Goal: Information Seeking & Learning: Learn about a topic

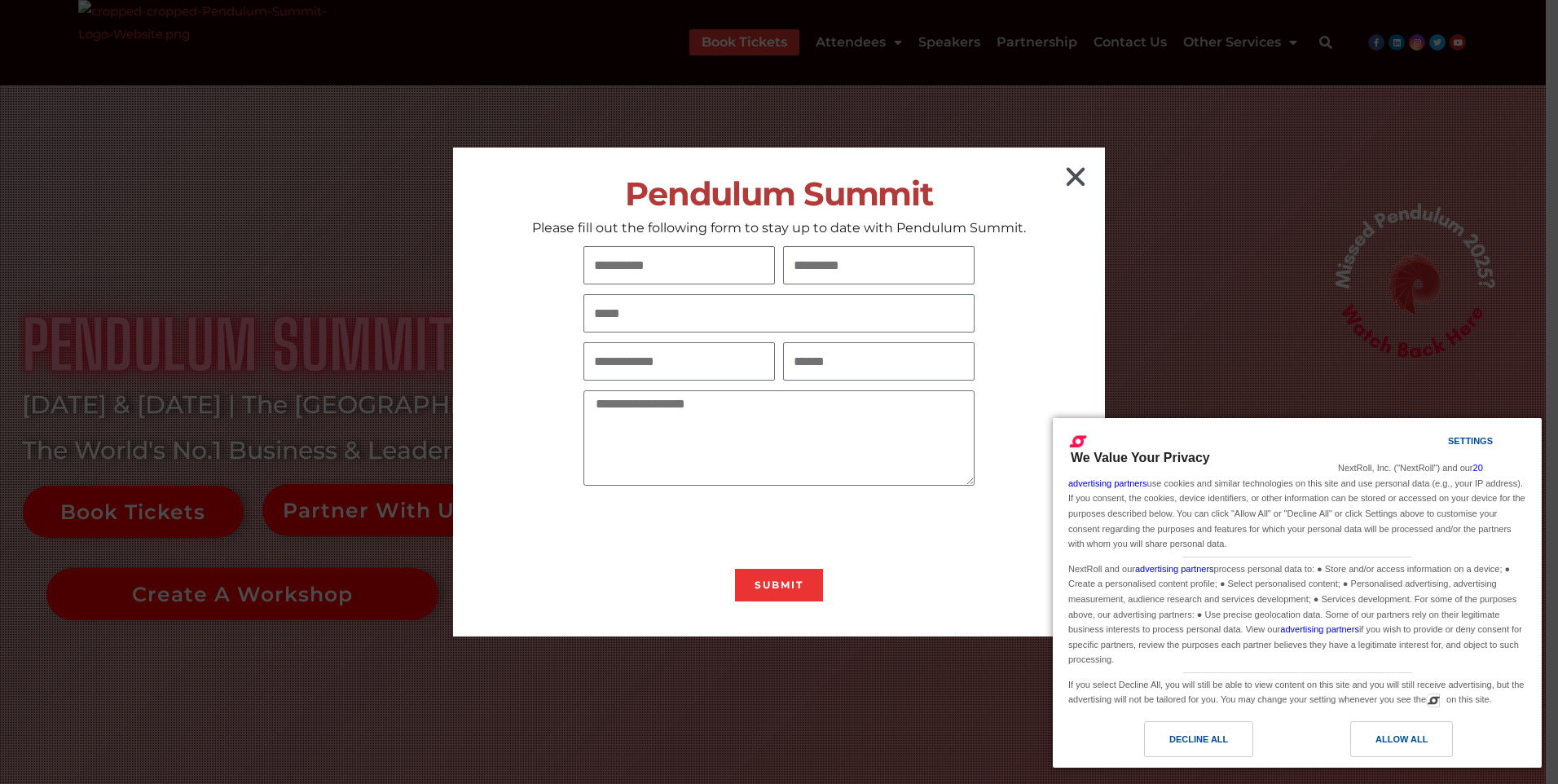
click at [1074, 174] on icon "Close" at bounding box center [1076, 176] width 26 height 26
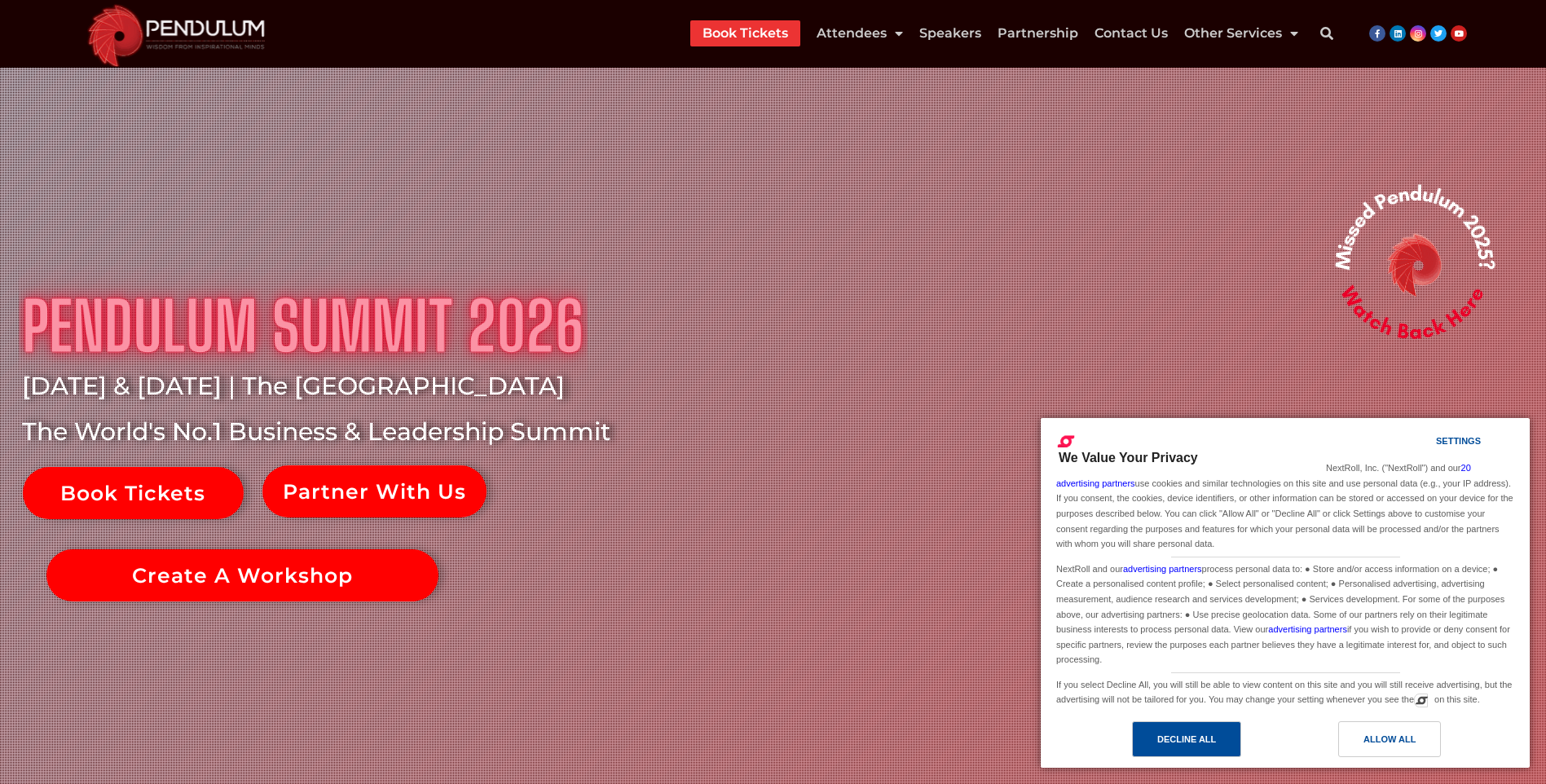
click at [1201, 737] on div "Decline All" at bounding box center [1185, 738] width 58 height 18
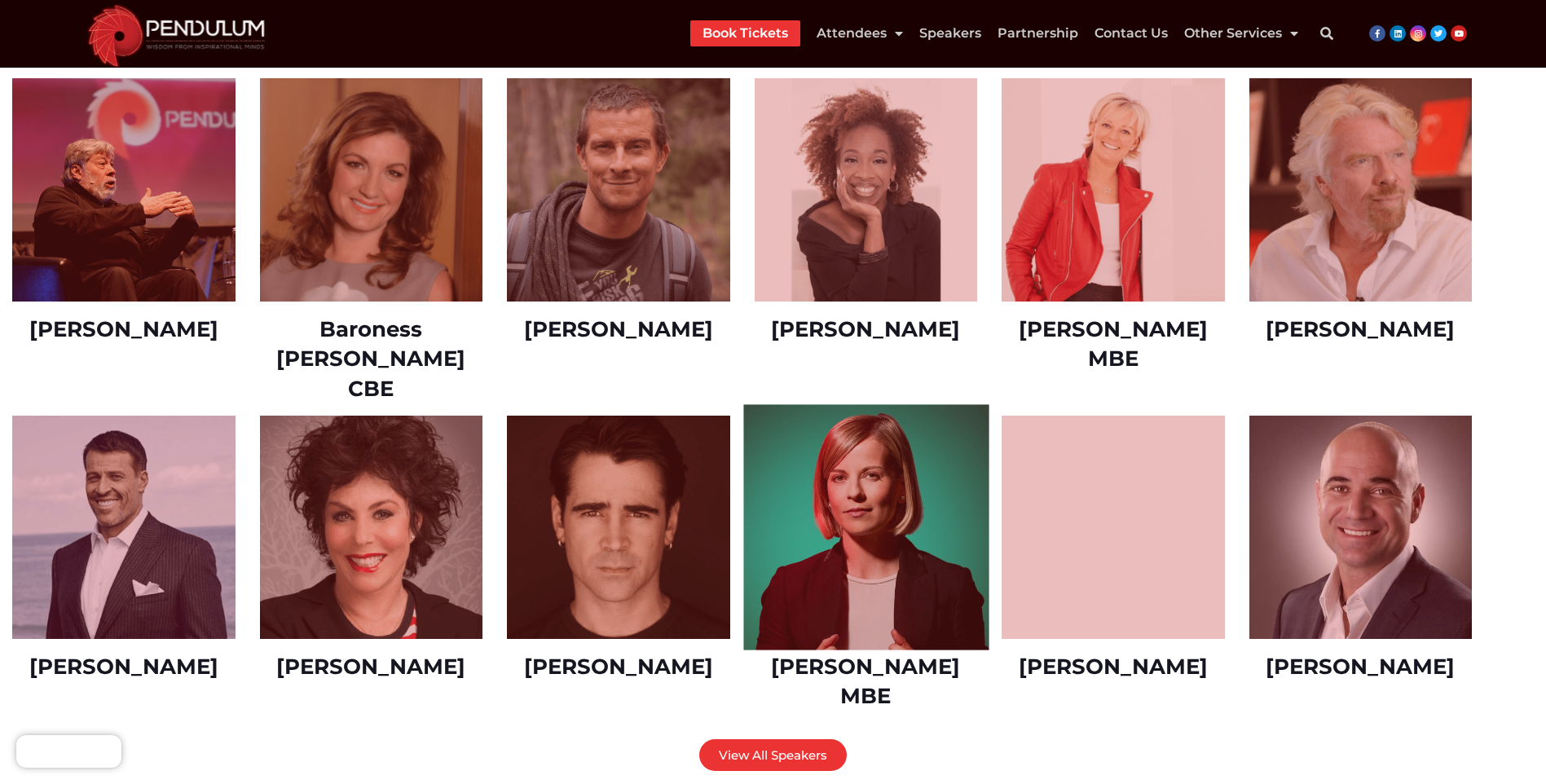
scroll to position [2117, 0]
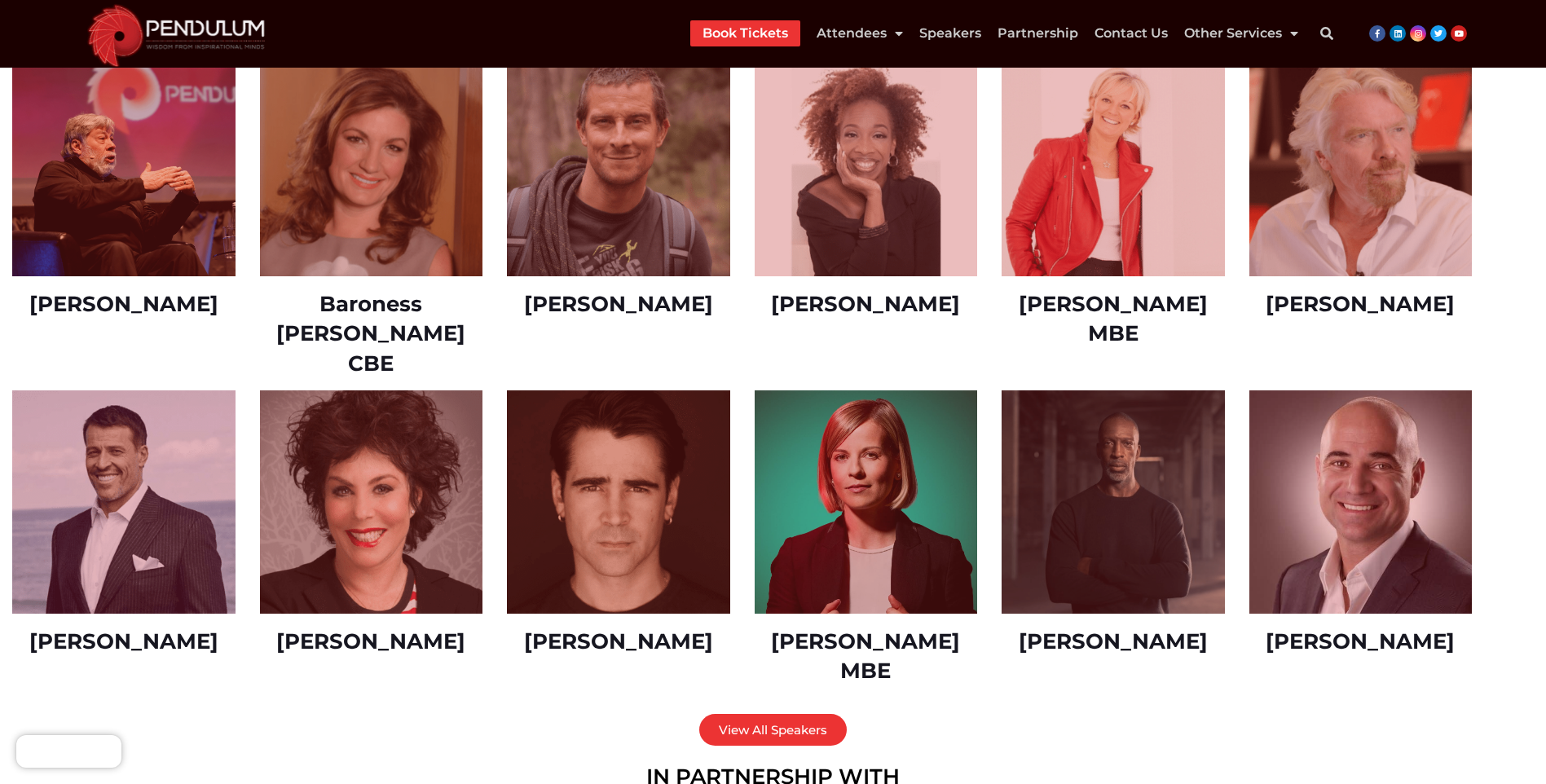
click at [1359, 628] on link "[PERSON_NAME]" at bounding box center [1360, 640] width 189 height 26
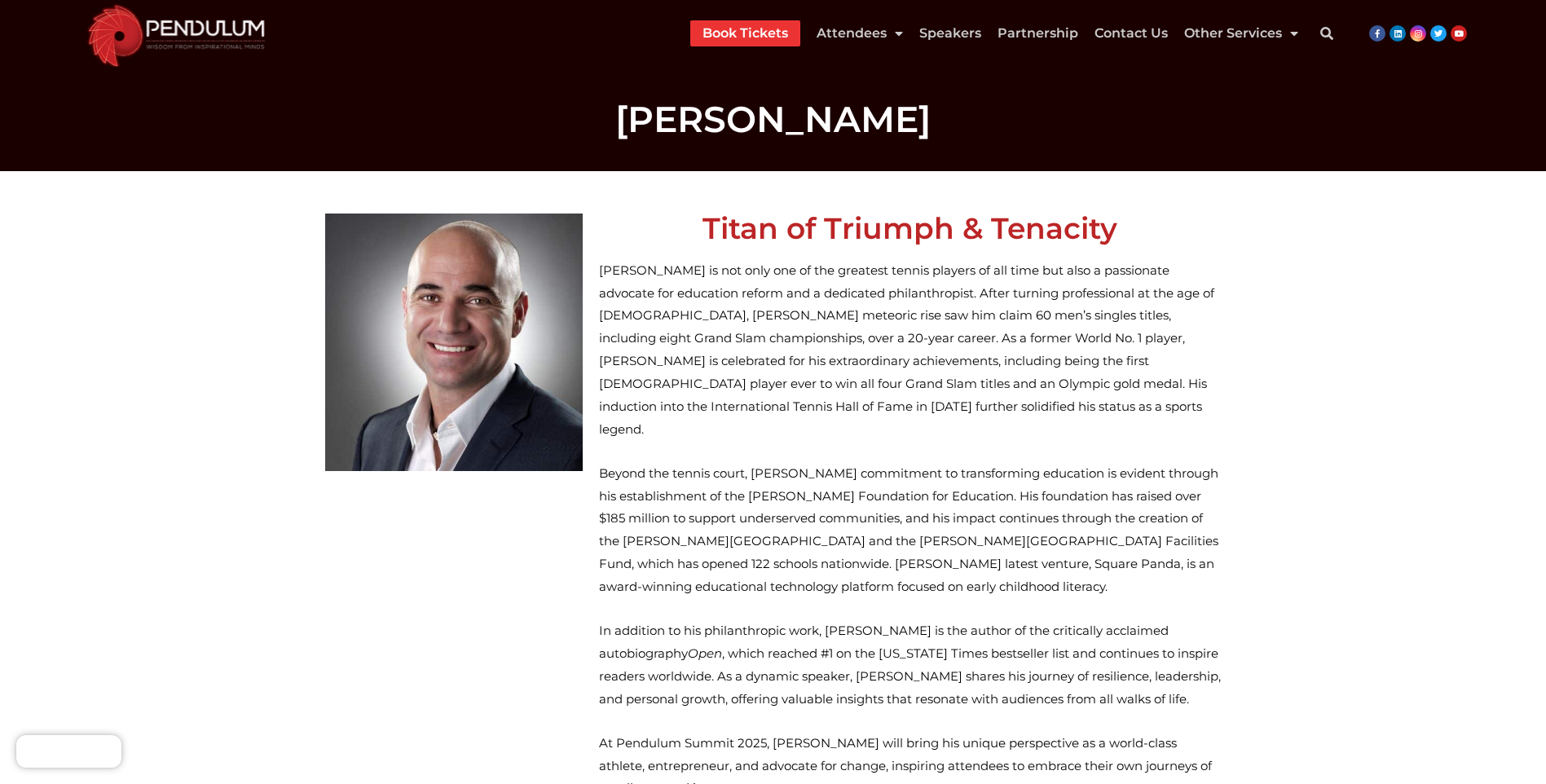
scroll to position [1059, 0]
click at [1264, 90] on link "Pendulum 360 Offer" at bounding box center [1282, 95] width 195 height 33
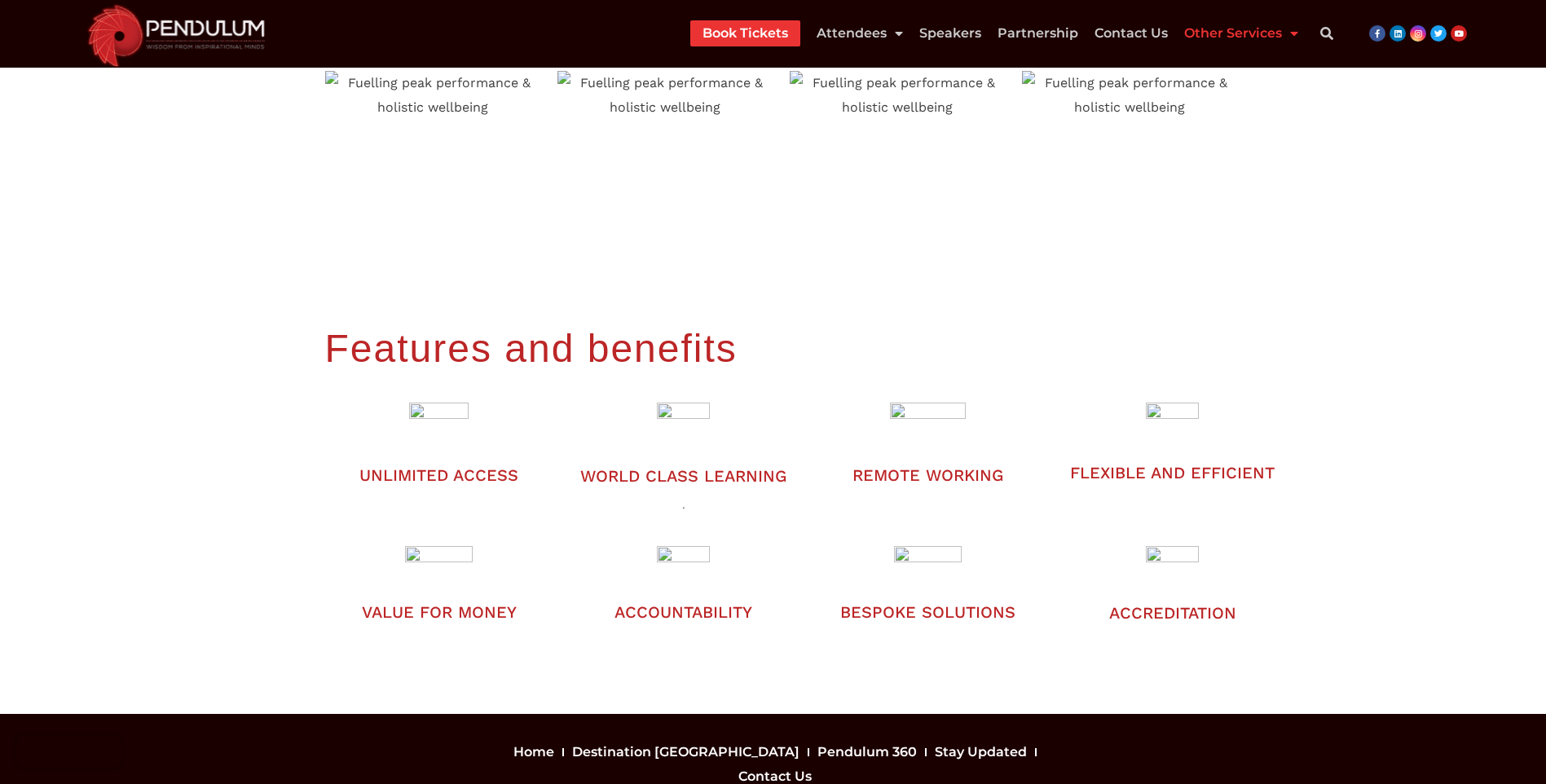
scroll to position [3013, 0]
